Goal: Task Accomplishment & Management: Complete application form

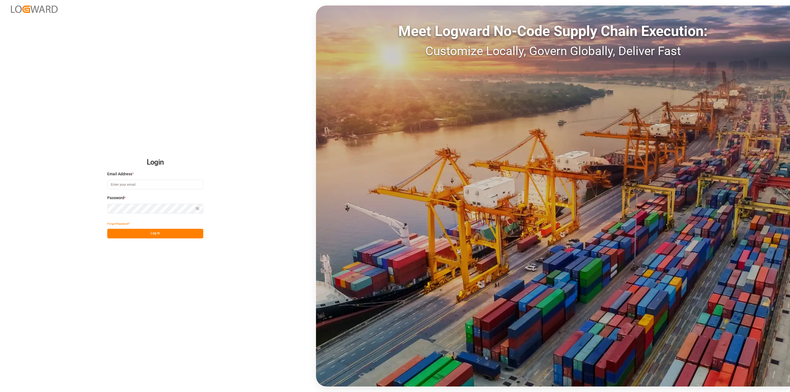
type input "[EMAIL_ADDRESS][DOMAIN_NAME]"
click at [139, 234] on button "Log In" at bounding box center [155, 234] width 96 height 10
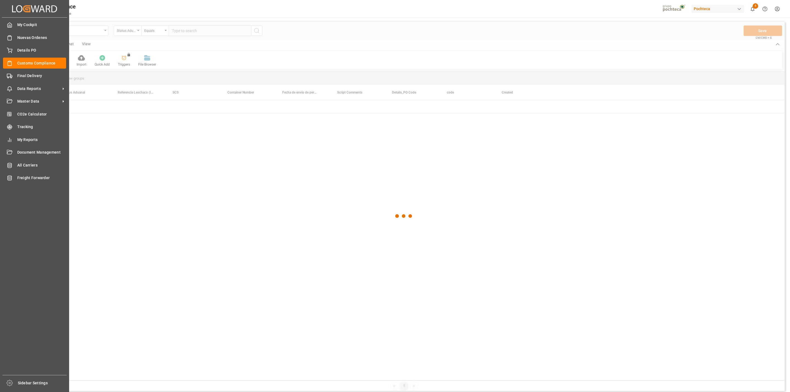
click at [17, 78] on span "Final Delivery" at bounding box center [41, 76] width 49 height 6
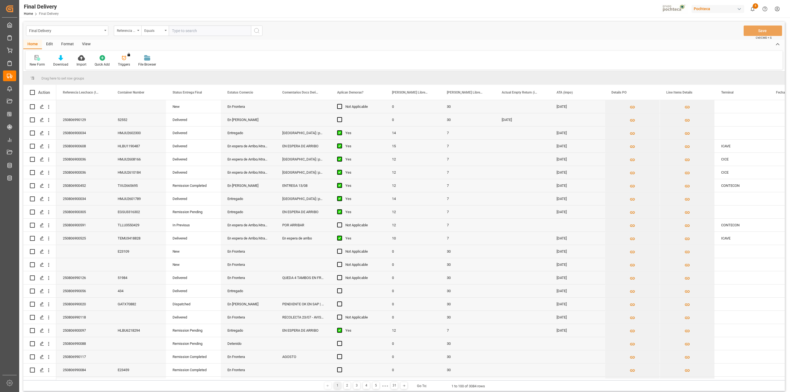
click at [86, 42] on div "View" at bounding box center [86, 44] width 17 height 9
click at [35, 65] on div "Default" at bounding box center [35, 64] width 11 height 5
click at [43, 150] on div "CAPTURA TR Y RETRASO + FECHA DE ENTREGA" at bounding box center [56, 149] width 48 height 6
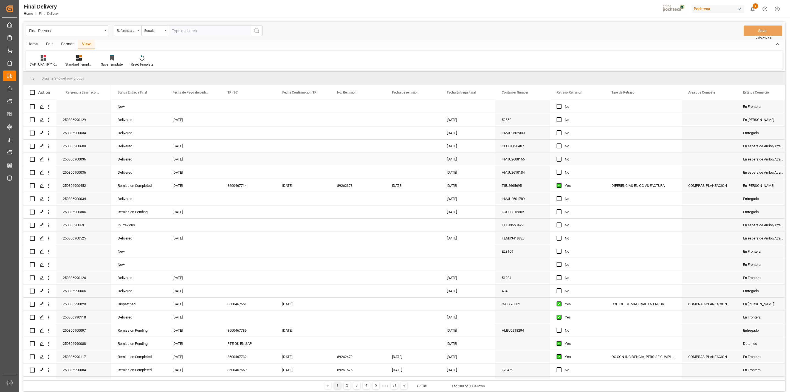
scroll to position [184, 0]
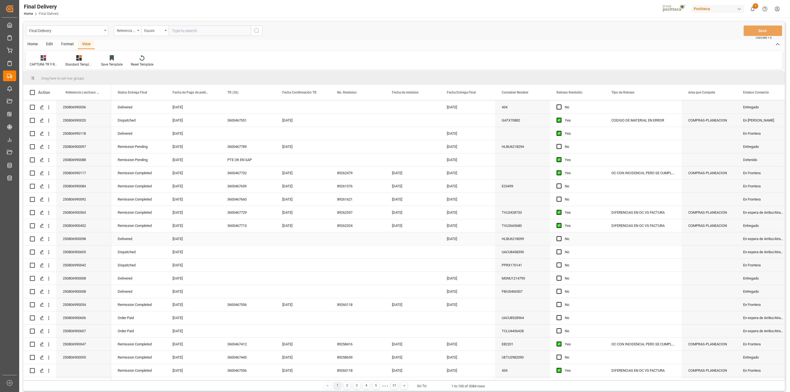
click at [229, 241] on div "Press SPACE to select this row." at bounding box center [248, 238] width 55 height 13
click at [291, 237] on div "Press SPACE to select this row." at bounding box center [303, 238] width 55 height 13
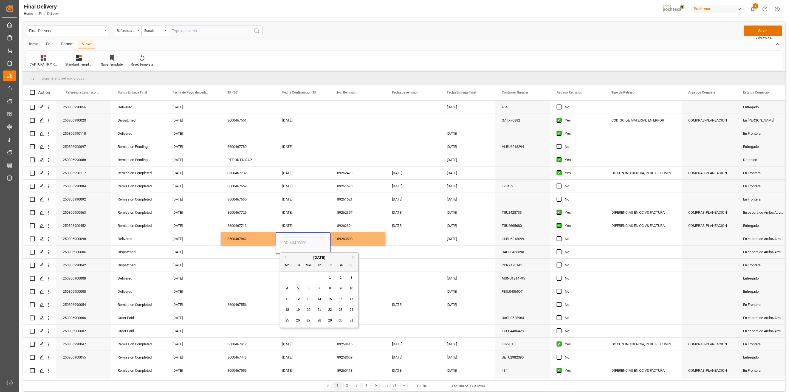
click at [285, 300] on div "11" at bounding box center [287, 299] width 7 height 7
type input "[DATE]"
click at [352, 240] on div "89263808" at bounding box center [357, 238] width 55 height 13
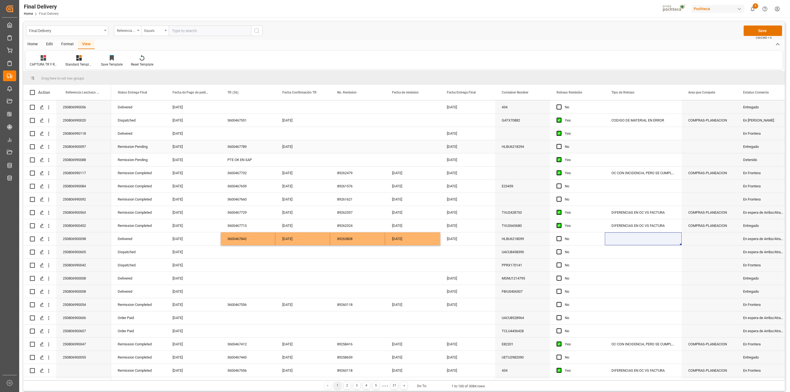
click at [340, 148] on div "Press SPACE to select this row." at bounding box center [357, 146] width 55 height 13
click at [239, 131] on div "Press SPACE to select this row." at bounding box center [248, 133] width 55 height 13
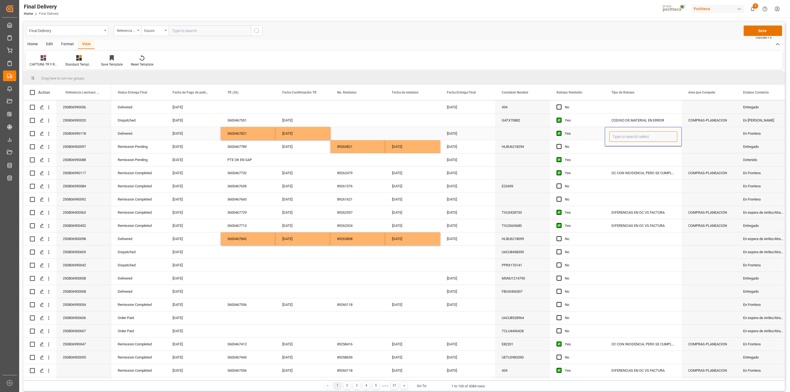
click at [621, 139] on input "Press SPACE to select this row." at bounding box center [643, 136] width 68 height 10
click at [618, 227] on div "SIN [PERSON_NAME] LOGISTICA" at bounding box center [654, 228] width 91 height 19
type input "SIN [PERSON_NAME] LOGISTICA"
click at [392, 133] on div "Press SPACE to select this row." at bounding box center [412, 133] width 55 height 13
click at [753, 29] on button "Save" at bounding box center [762, 30] width 38 height 10
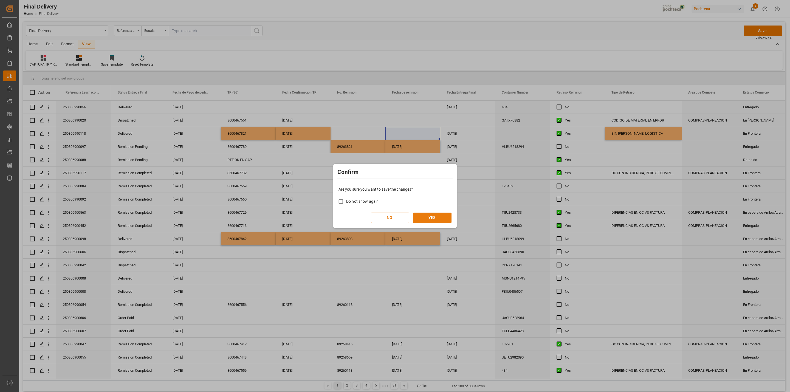
click at [426, 216] on button "YES" at bounding box center [432, 217] width 38 height 10
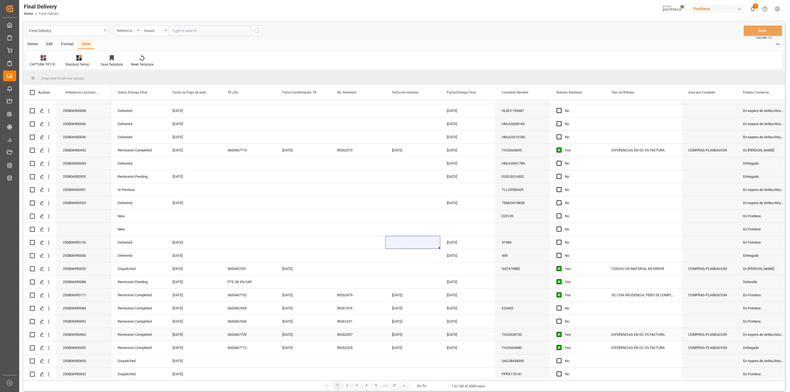
scroll to position [0, 0]
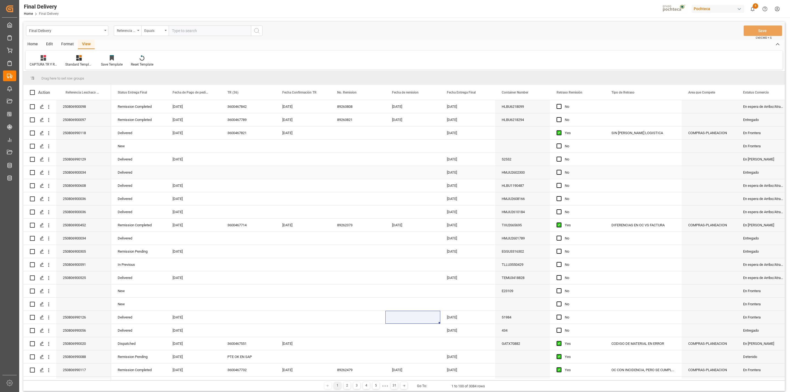
click at [230, 175] on div "Press SPACE to select this row." at bounding box center [248, 172] width 55 height 13
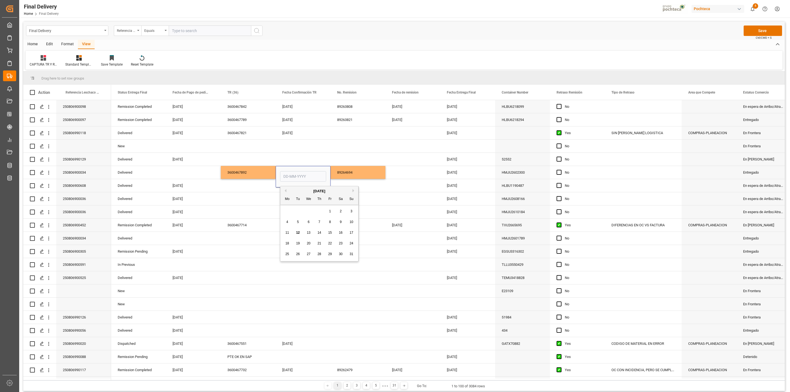
click at [295, 230] on div "12" at bounding box center [297, 232] width 7 height 7
type input "[DATE]"
click at [349, 176] on div "89264694" at bounding box center [357, 172] width 55 height 13
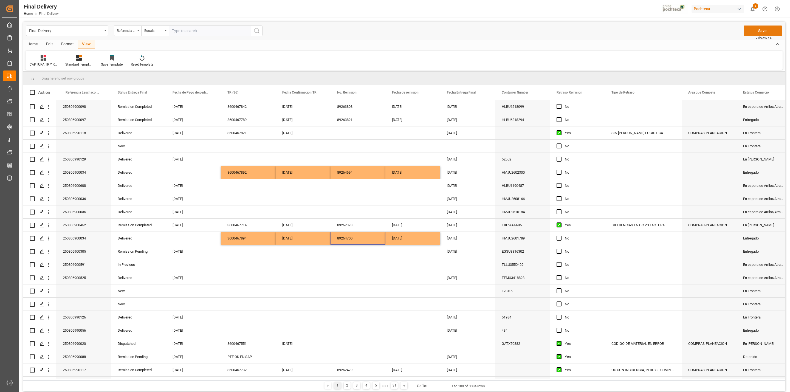
click at [774, 29] on button "Save" at bounding box center [762, 30] width 38 height 10
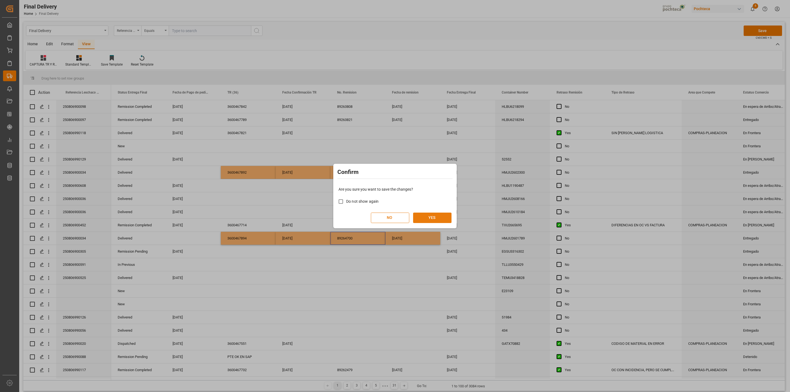
click at [434, 220] on button "YES" at bounding box center [432, 217] width 38 height 10
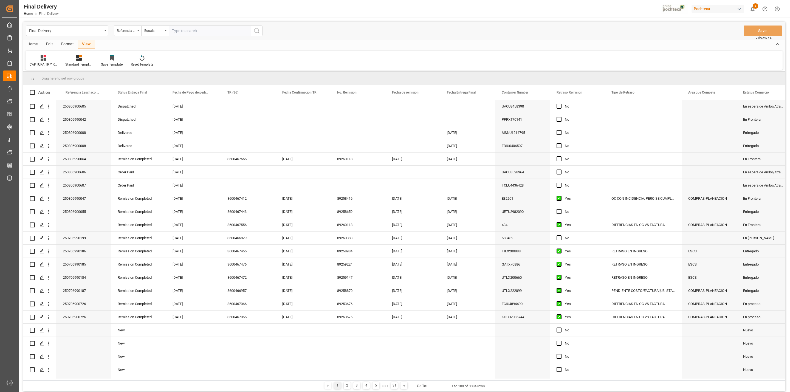
scroll to position [288, 0]
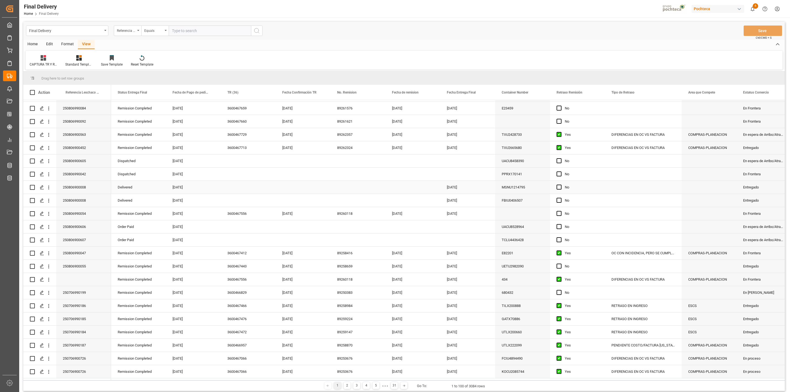
click at [236, 185] on div "Press SPACE to select this row." at bounding box center [248, 187] width 55 height 13
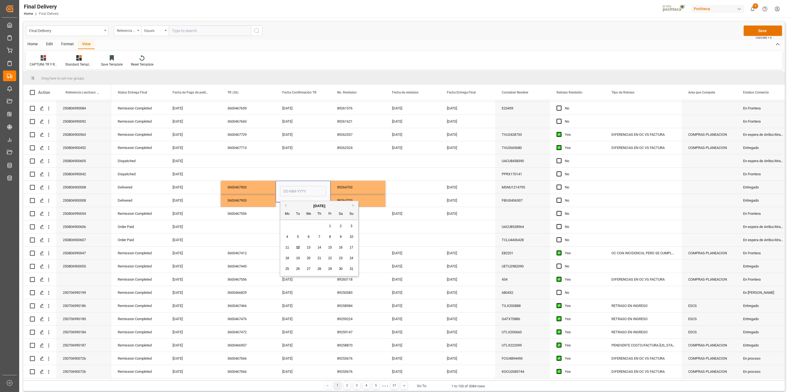
click at [297, 249] on span "12" at bounding box center [298, 247] width 4 height 4
type input "[DATE]"
click at [345, 188] on div "89264703" at bounding box center [357, 187] width 55 height 13
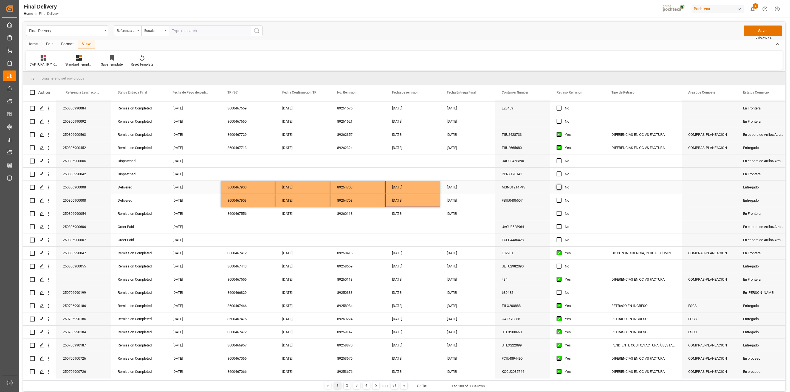
click at [557, 187] on span "Press SPACE to select this row." at bounding box center [558, 187] width 5 height 5
click at [560, 185] on input "Press SPACE to select this row." at bounding box center [560, 185] width 0 height 0
click at [560, 198] on span "Press SPACE to select this row." at bounding box center [558, 200] width 5 height 5
click at [560, 198] on input "Press SPACE to select this row." at bounding box center [560, 198] width 0 height 0
click at [631, 184] on div "Press SPACE to select this row." at bounding box center [643, 187] width 77 height 13
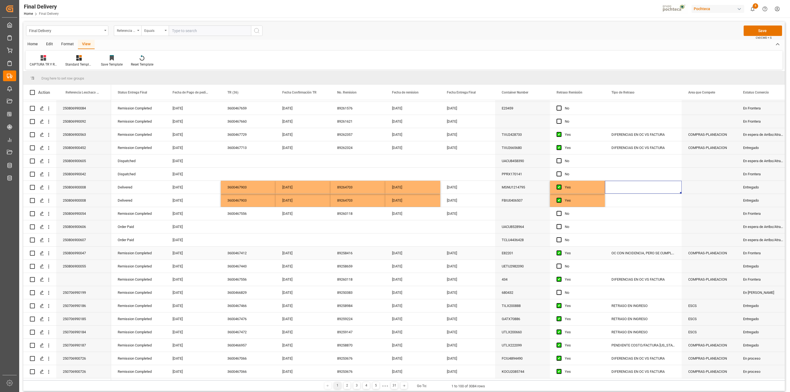
click at [617, 254] on div "OC CON INCIDENCIA, PERO SE CUMPLE CON KPI" at bounding box center [643, 252] width 77 height 13
click at [629, 191] on div "Press SPACE to select this row." at bounding box center [643, 187] width 77 height 13
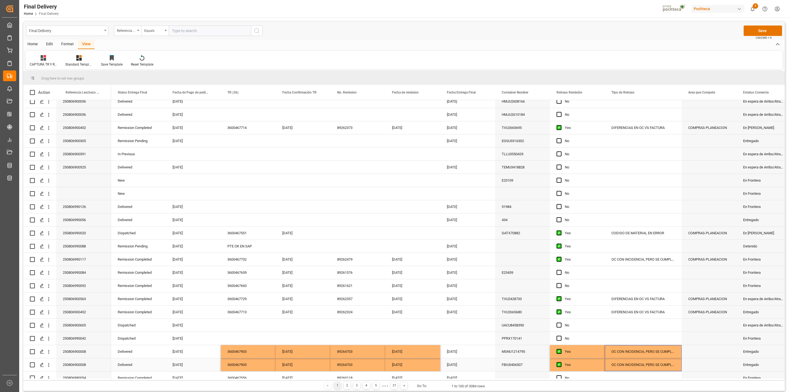
scroll to position [164, 0]
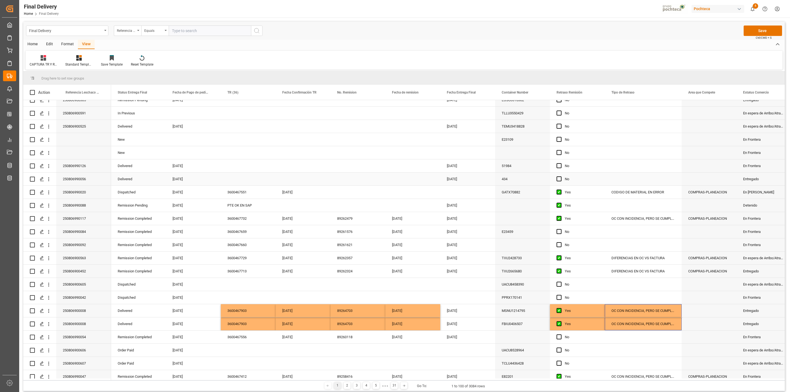
click at [231, 185] on div "Press SPACE to select this row." at bounding box center [248, 178] width 55 height 13
click at [297, 310] on div "[DATE]" at bounding box center [303, 310] width 55 height 13
click at [305, 180] on div "Press SPACE to select this row." at bounding box center [303, 178] width 55 height 13
click at [421, 179] on div "Press SPACE to select this row." at bounding box center [412, 178] width 55 height 13
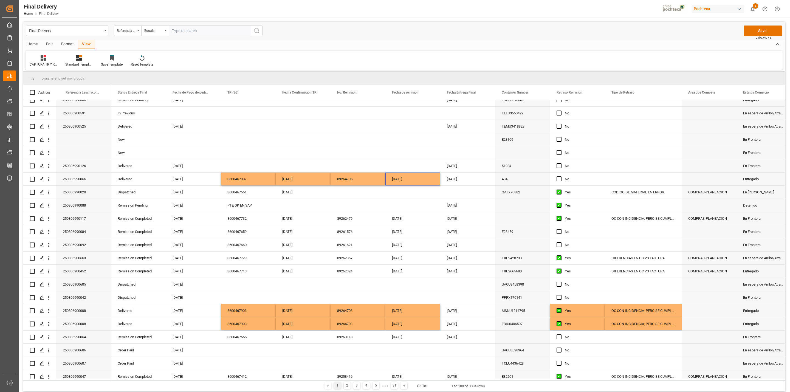
drag, startPoint x: 525, startPoint y: 35, endPoint x: 639, endPoint y: 28, distance: 114.5
click at [525, 35] on div "Final Delivery Referencia Leschaco (Impo) Equals Save Ctrl/CMD + S" at bounding box center [403, 31] width 761 height 18
click at [778, 27] on button "Save" at bounding box center [762, 30] width 38 height 10
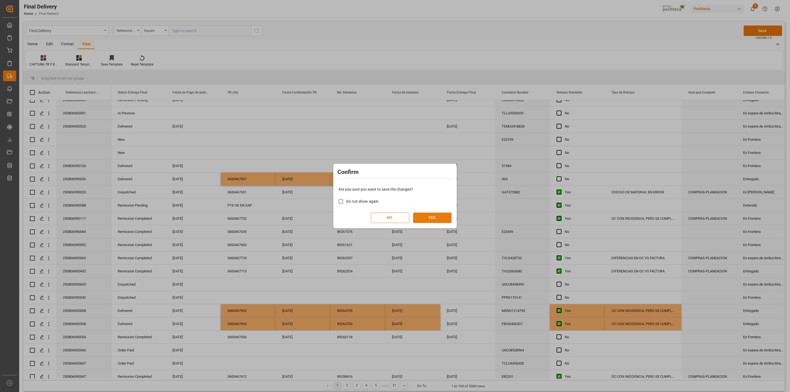
click at [433, 214] on button "YES" at bounding box center [432, 217] width 38 height 10
